Goal: Information Seeking & Learning: Check status

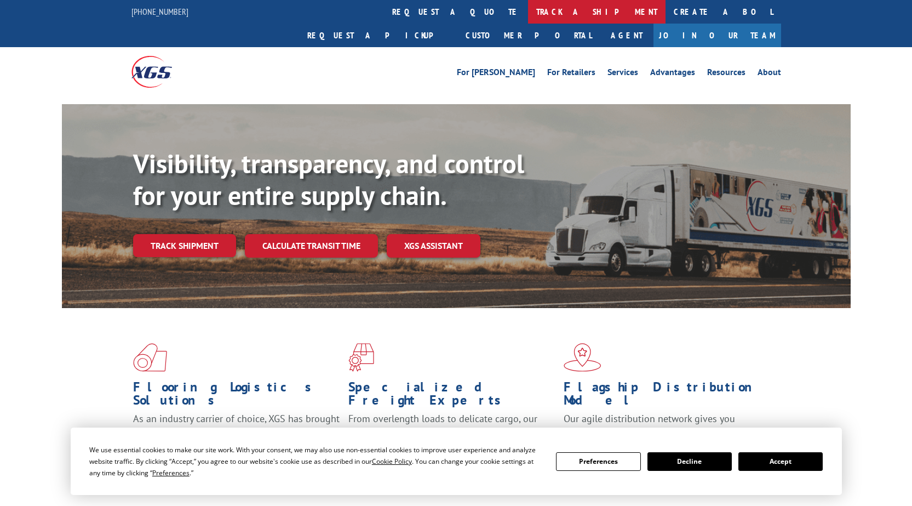
click at [528, 18] on link "track a shipment" at bounding box center [596, 12] width 137 height 24
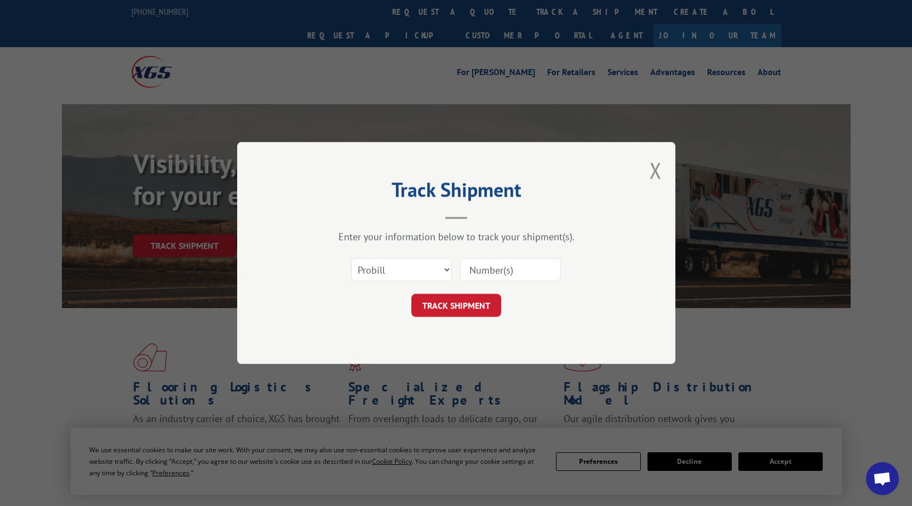
click at [513, 277] on input at bounding box center [510, 269] width 101 height 23
paste input "17667658"
type input "17667658"
click button "TRACK SHIPMENT" at bounding box center [456, 305] width 90 height 23
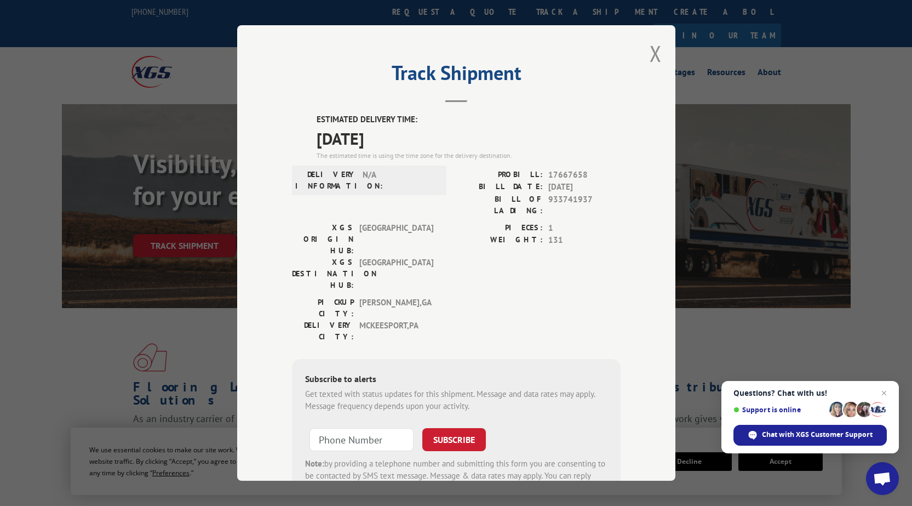
click at [644, 62] on div "Track Shipment ESTIMATED DELIVERY TIME: [DATE] The estimated time is using the …" at bounding box center [456, 252] width 438 height 455
click at [650, 56] on button "Close modal" at bounding box center [656, 53] width 12 height 29
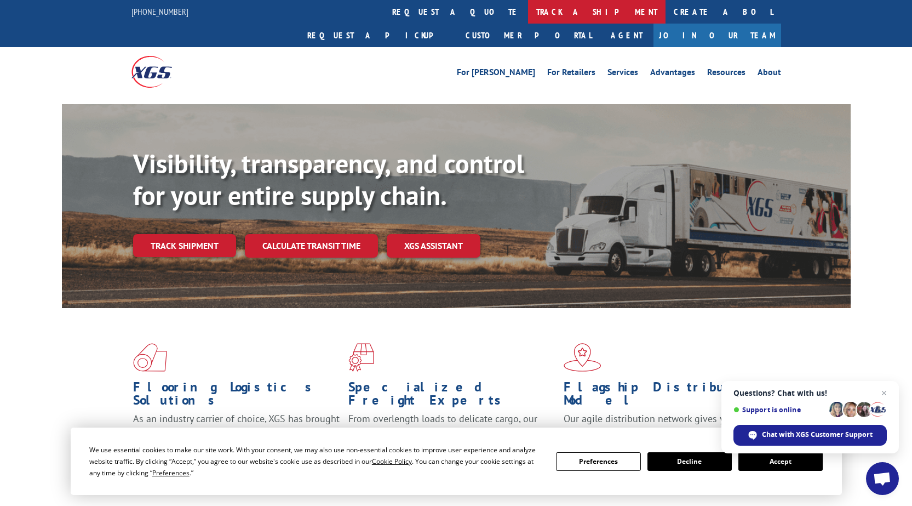
click at [528, 12] on link "track a shipment" at bounding box center [596, 12] width 137 height 24
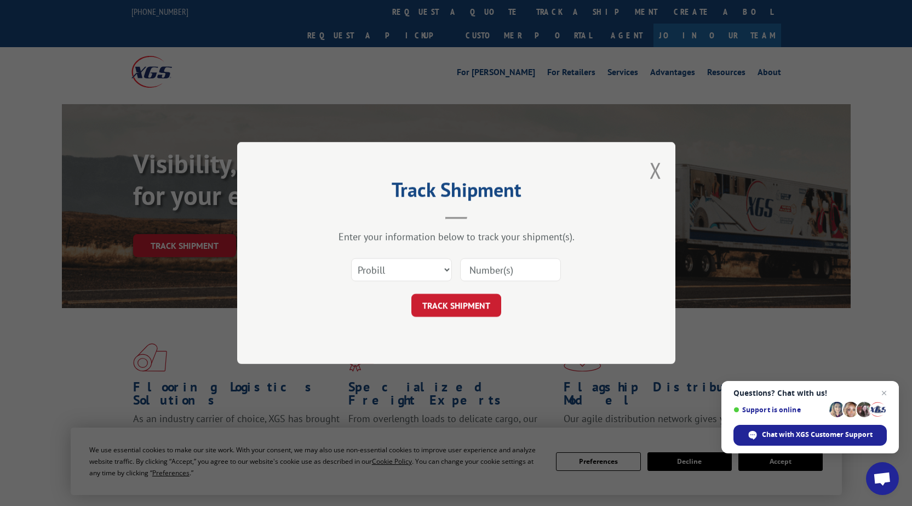
click at [516, 269] on input at bounding box center [510, 269] width 101 height 23
paste input "17667667"
type input "17667667"
click button "TRACK SHIPMENT" at bounding box center [456, 305] width 90 height 23
